Goal: Task Accomplishment & Management: Complete application form

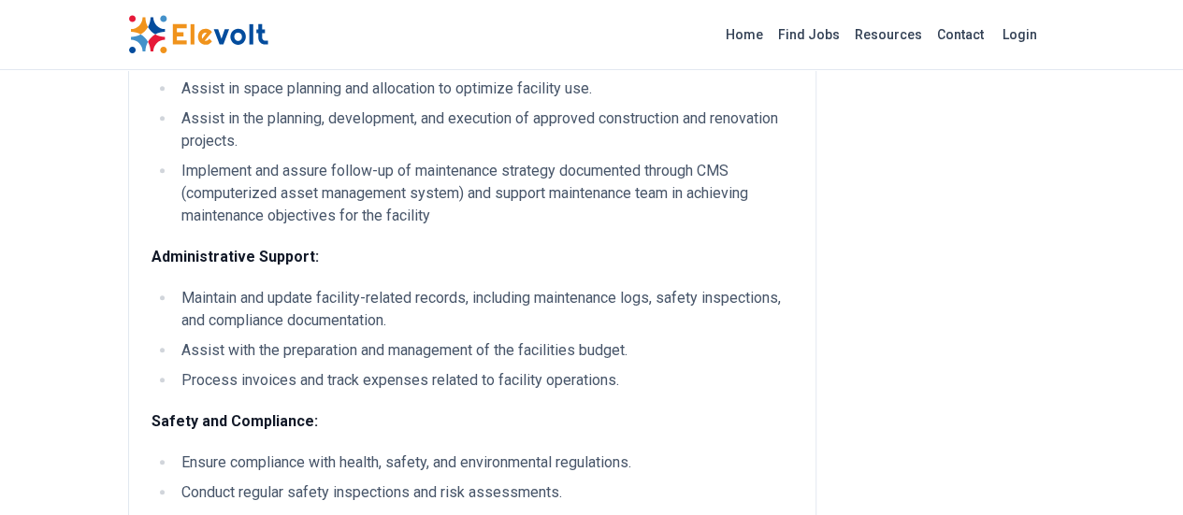
scroll to position [789, 0]
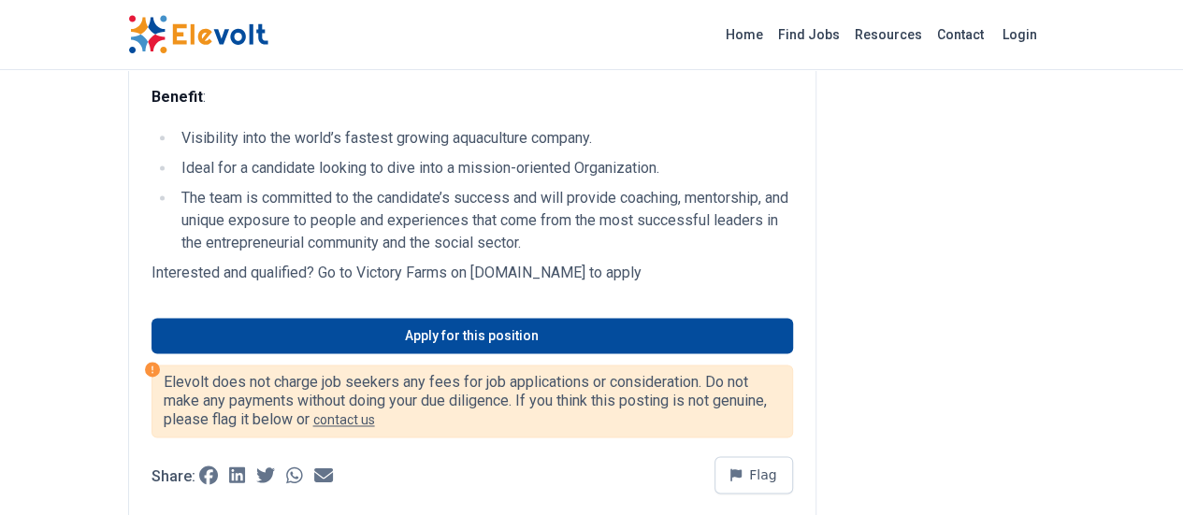
scroll to position [1183, 0]
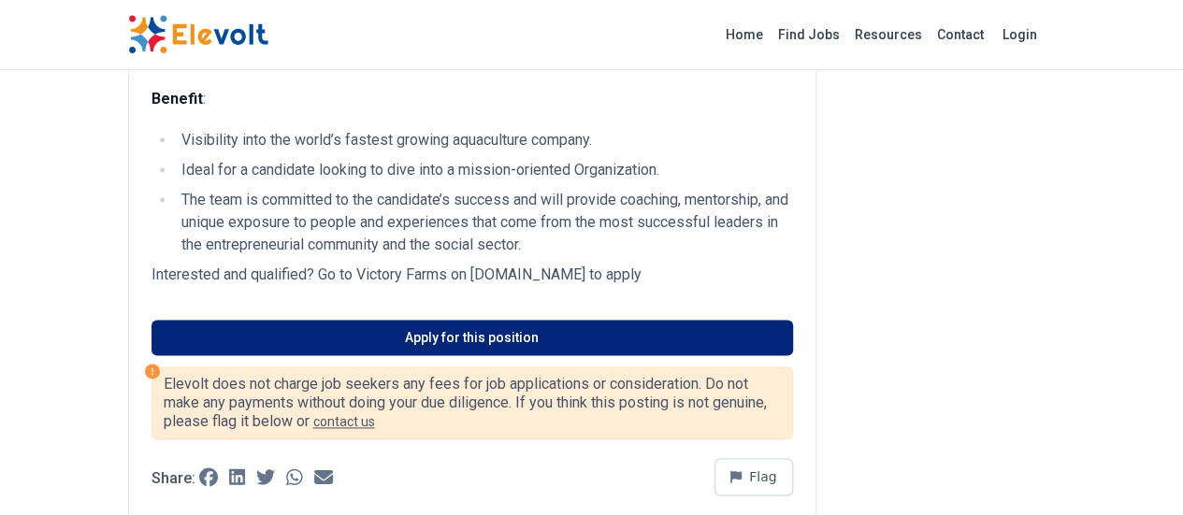
click at [580, 320] on link "Apply for this position" at bounding box center [473, 338] width 642 height 36
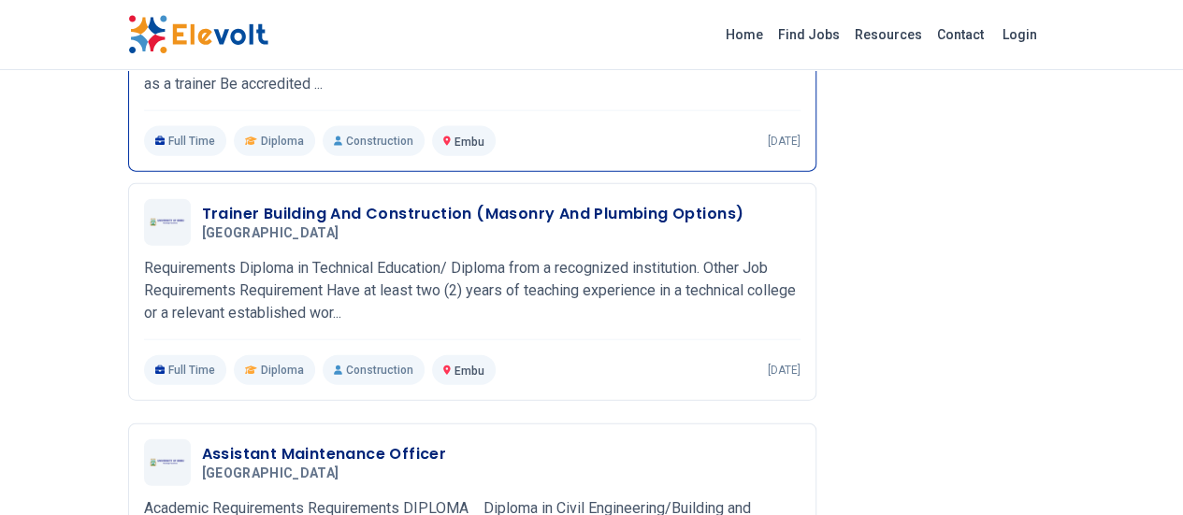
scroll to position [2068, 0]
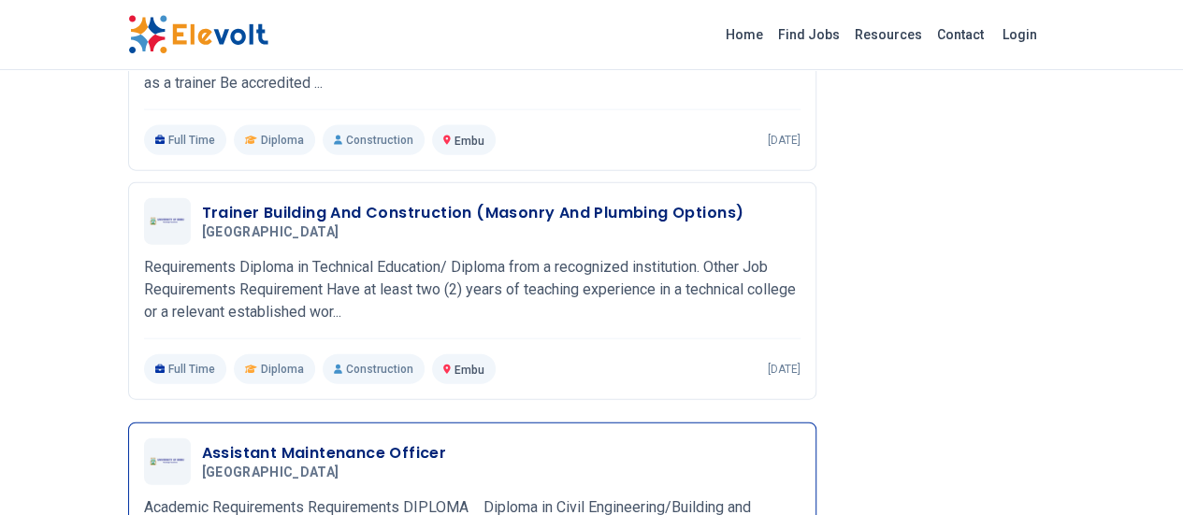
click at [292, 442] on h3 "Assistant Maintenance Officer" at bounding box center [324, 453] width 245 height 22
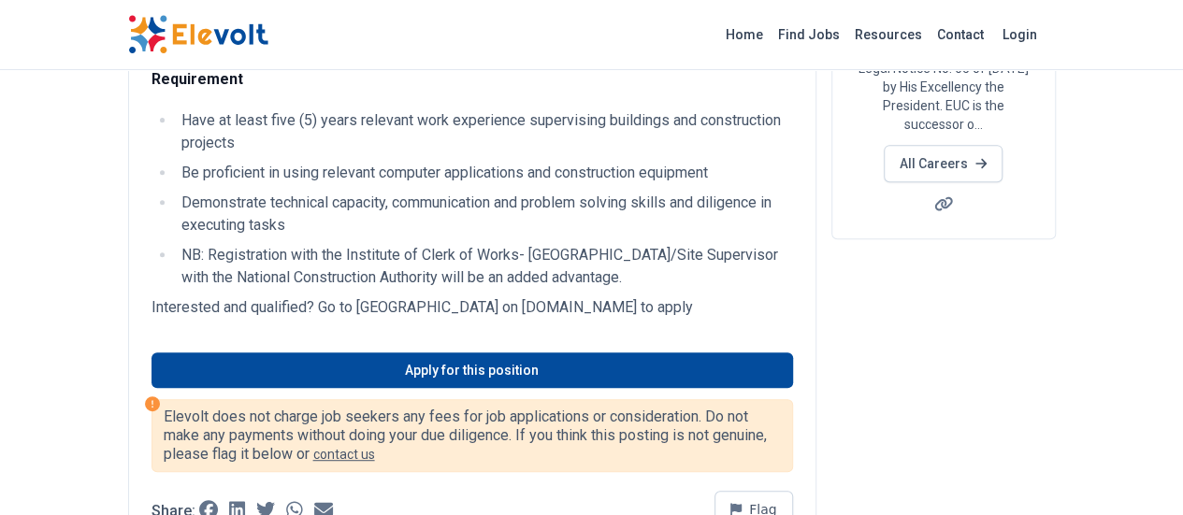
scroll to position [329, 0]
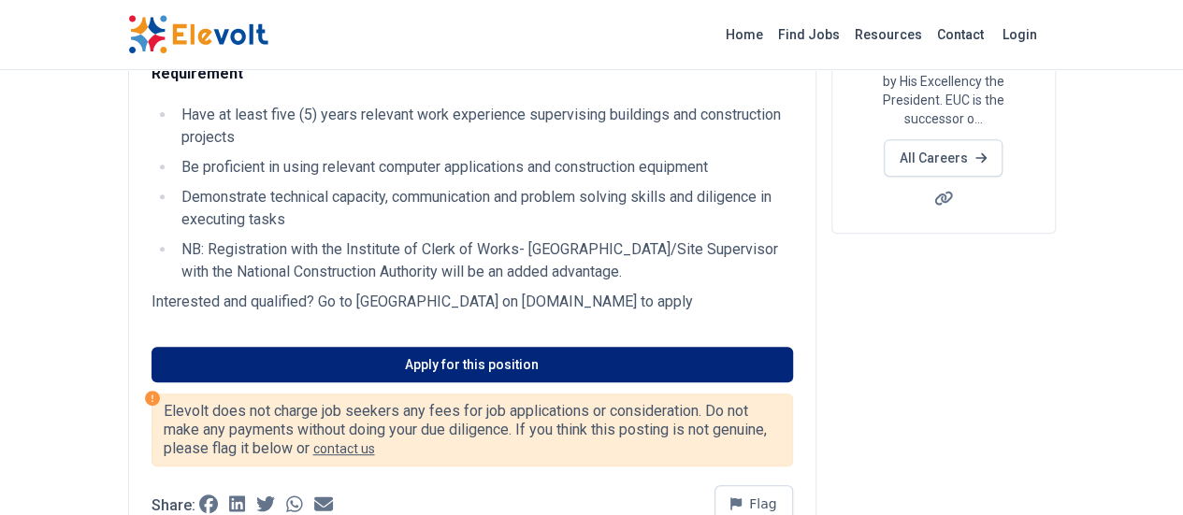
click at [553, 347] on link "Apply for this position" at bounding box center [473, 365] width 642 height 36
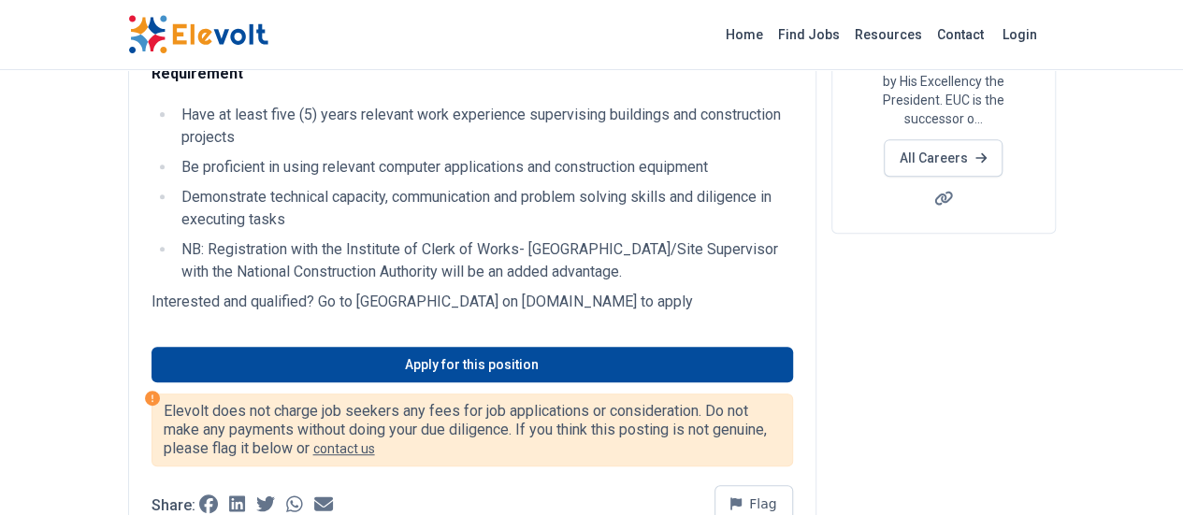
scroll to position [0, 0]
